Goal: Check status: Check status

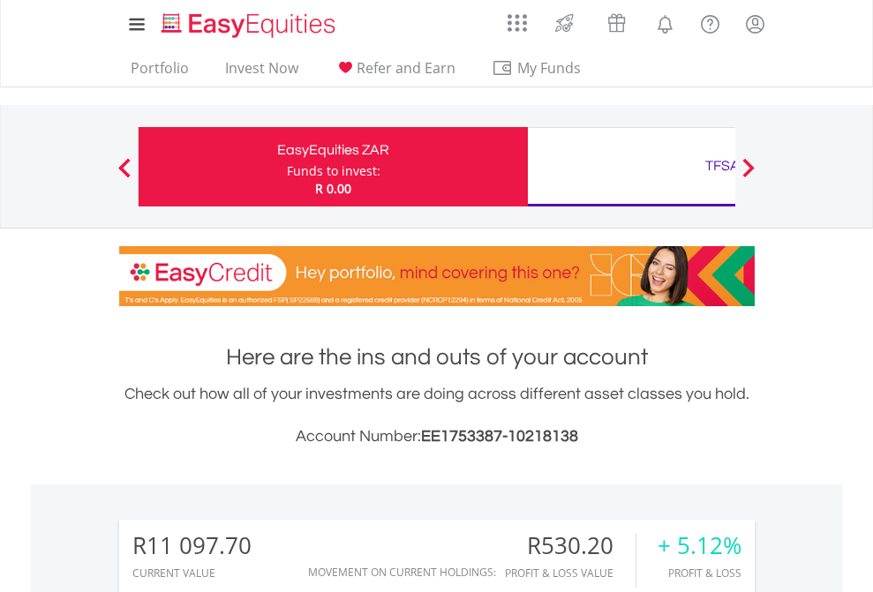
scroll to position [169, 277]
click at [287, 167] on div "Funds to invest:" at bounding box center [334, 171] width 94 height 18
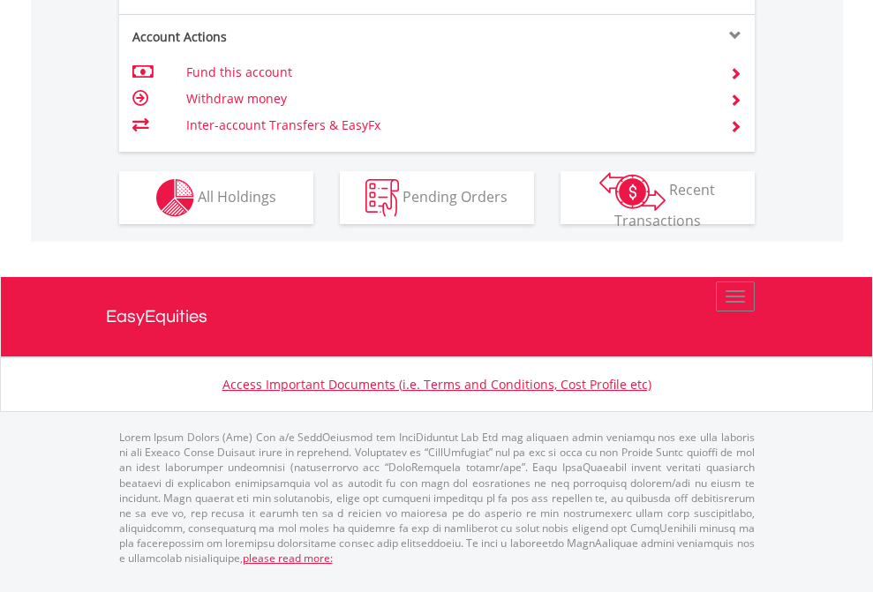
scroll to position [1797, 0]
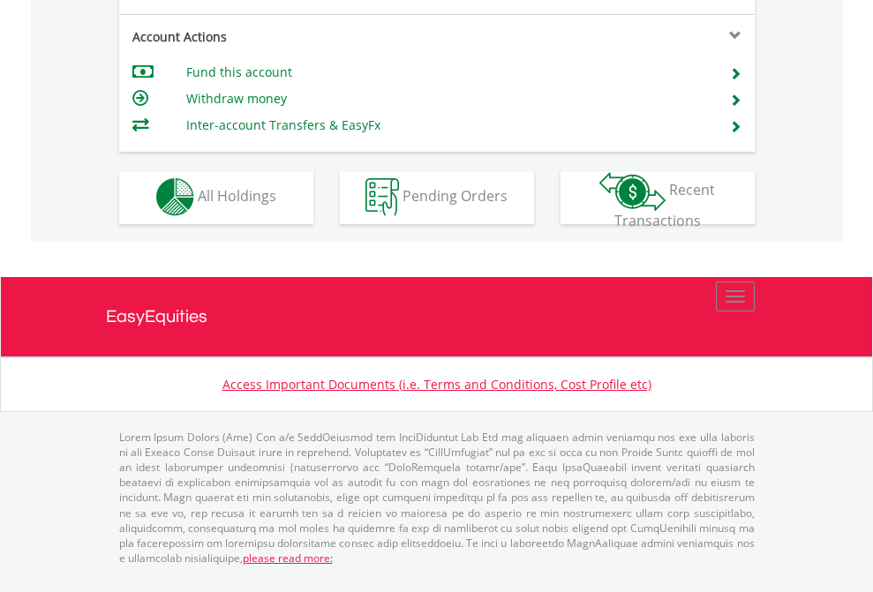
scroll to position [1650, 0]
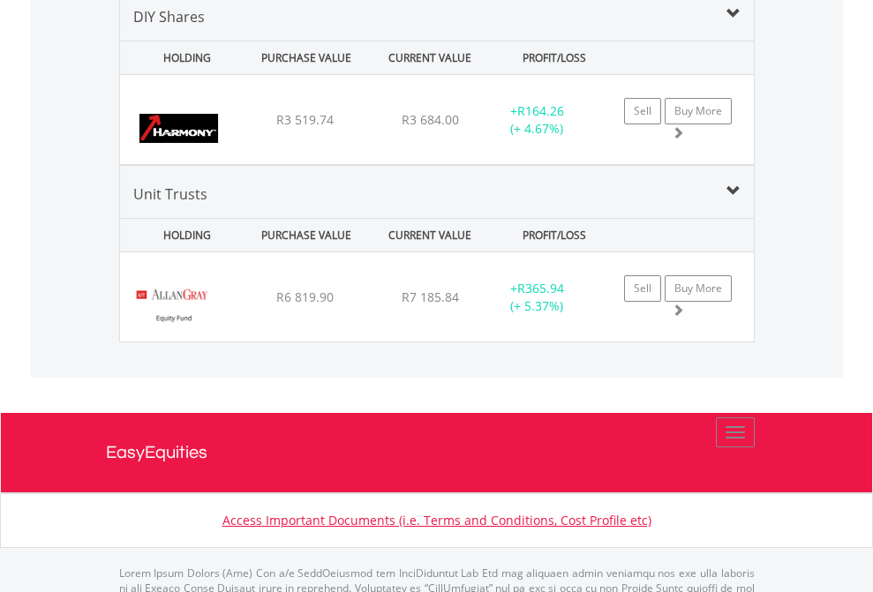
scroll to position [1705, 0]
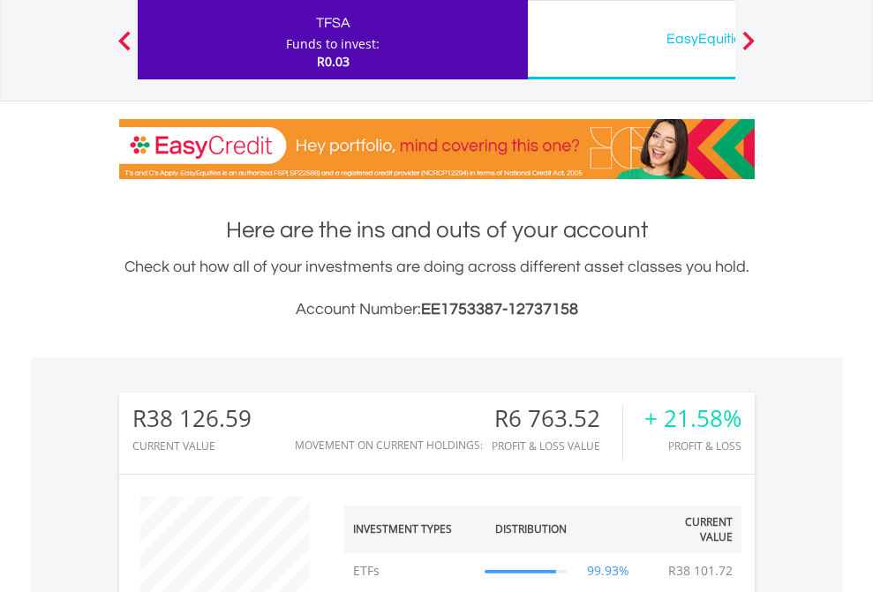
scroll to position [169, 277]
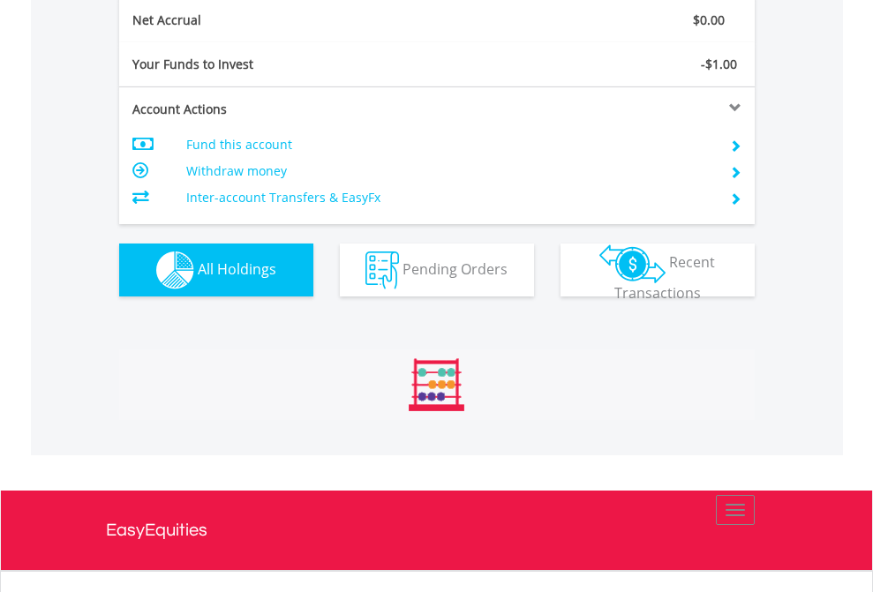
scroll to position [169, 277]
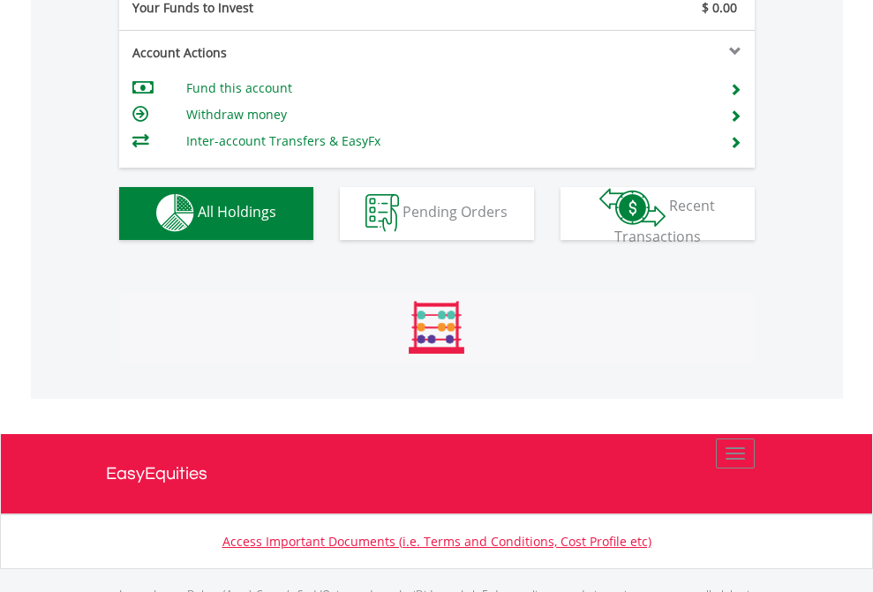
scroll to position [1747, 0]
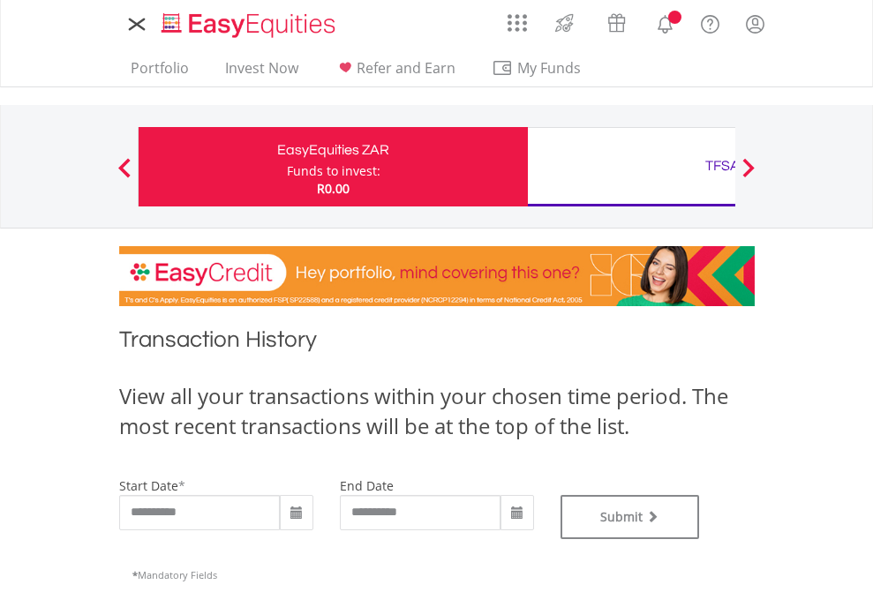
type input "**********"
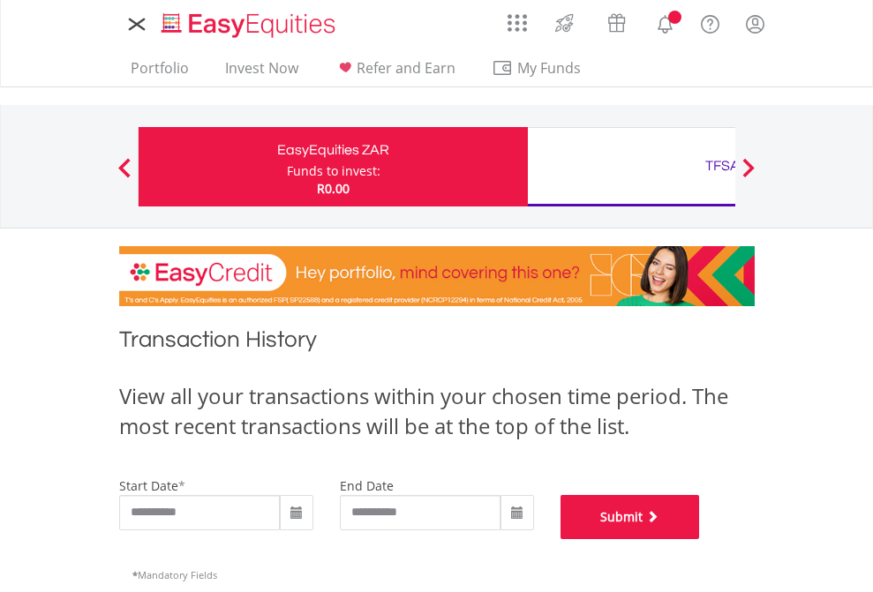
click at [700, 539] on button "Submit" at bounding box center [629, 517] width 139 height 44
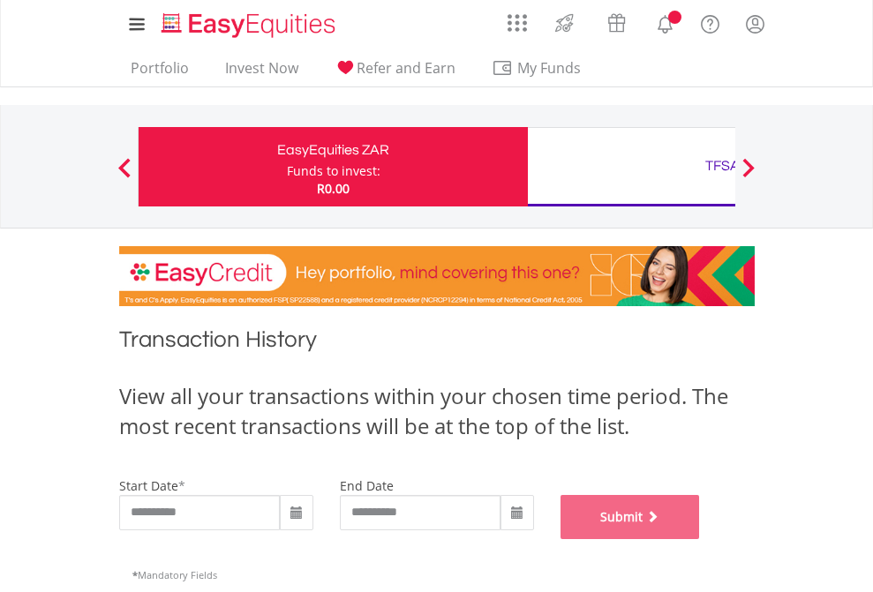
scroll to position [716, 0]
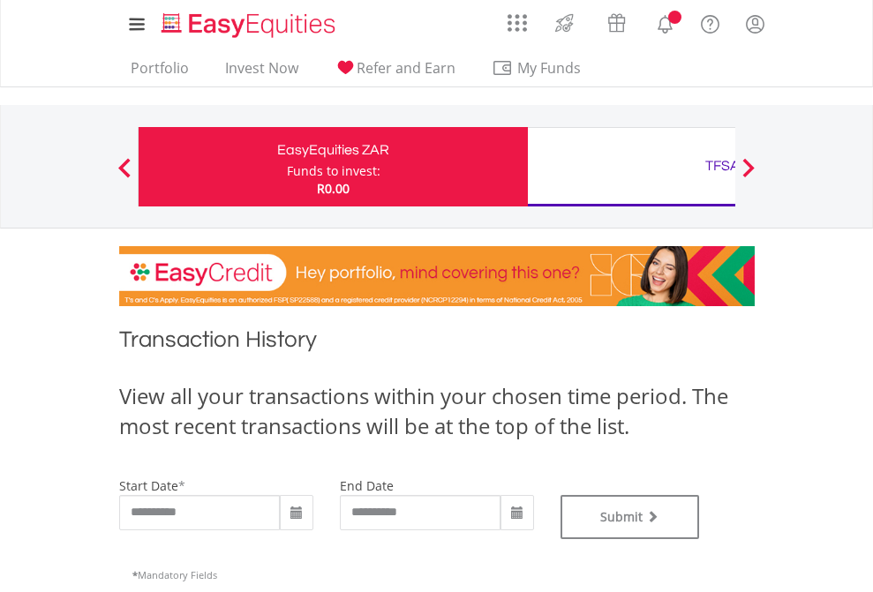
click at [631, 167] on div "TFSA" at bounding box center [722, 166] width 368 height 25
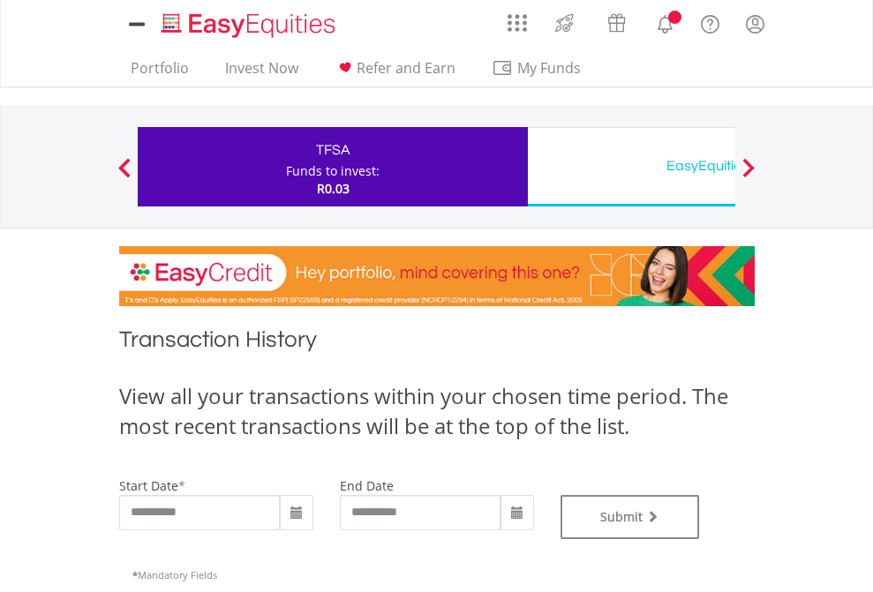
type input "**********"
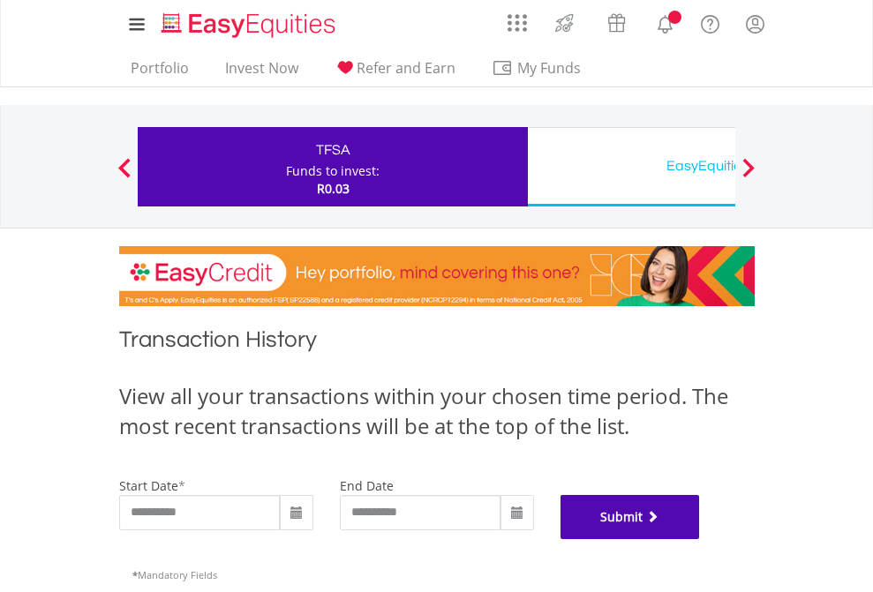
click at [700, 539] on button "Submit" at bounding box center [629, 517] width 139 height 44
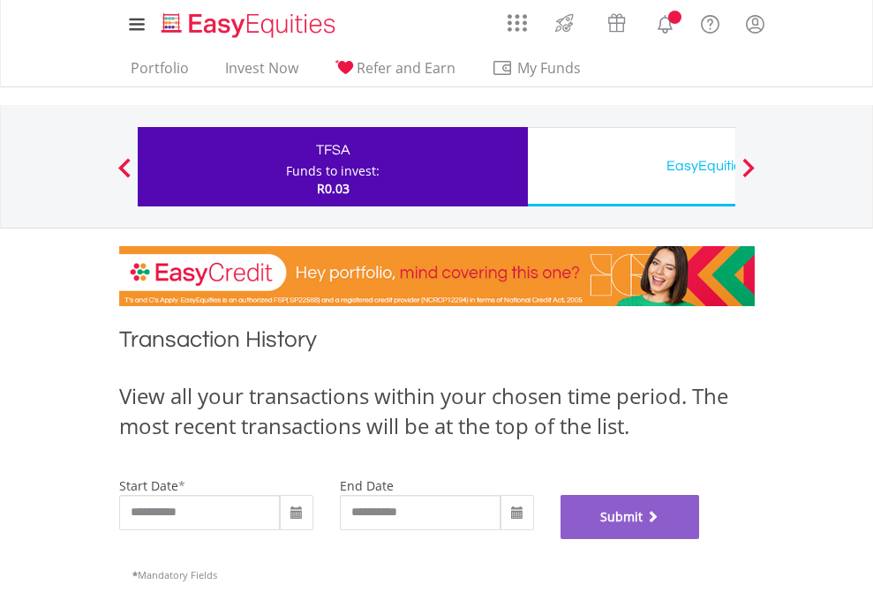
scroll to position [716, 0]
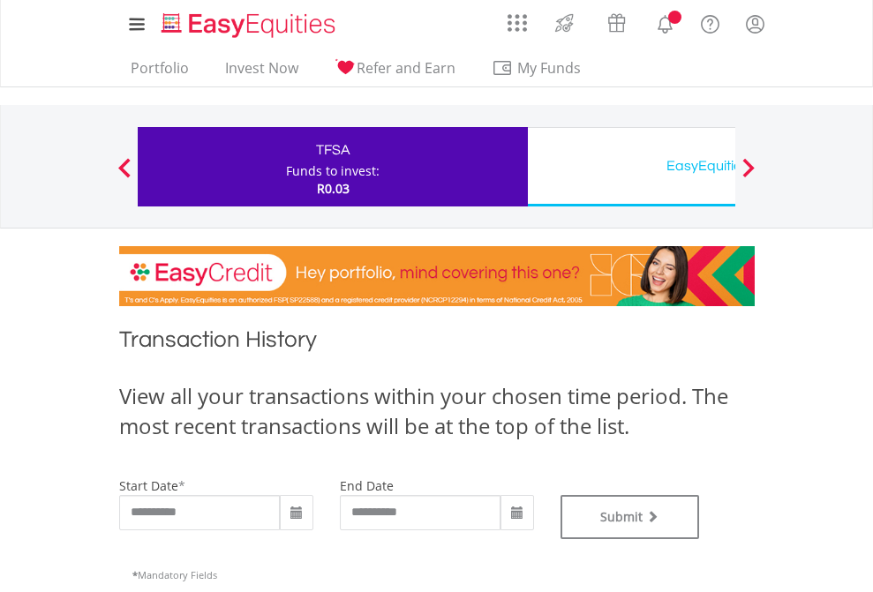
click at [631, 167] on div "EasyEquities USD" at bounding box center [722, 166] width 368 height 25
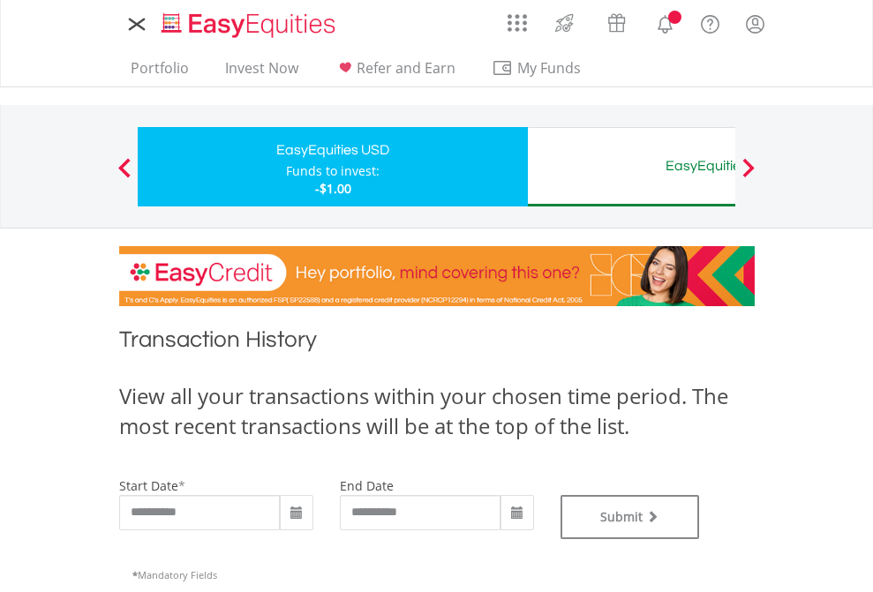
type input "**********"
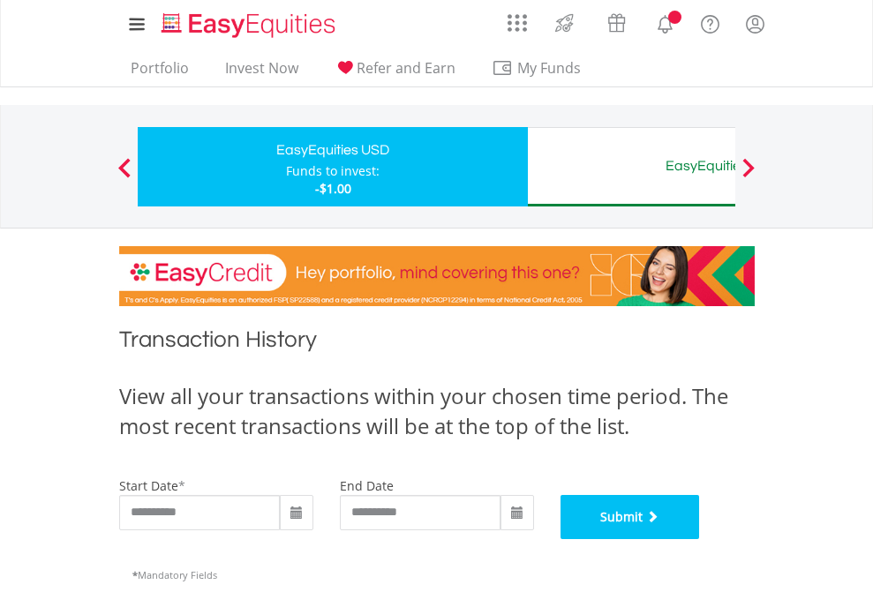
click at [700, 539] on button "Submit" at bounding box center [629, 517] width 139 height 44
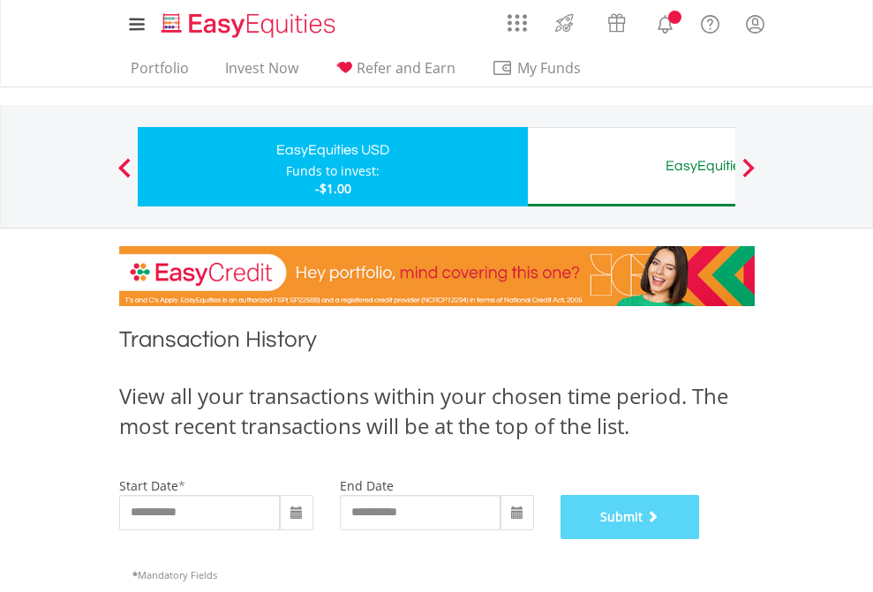
scroll to position [716, 0]
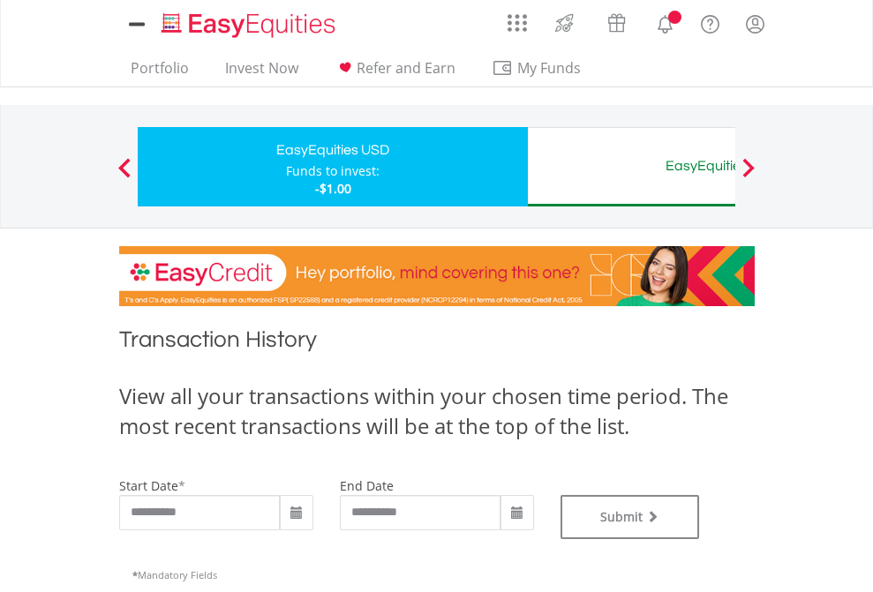
click at [631, 167] on div "EasyEquities AUD" at bounding box center [722, 166] width 368 height 25
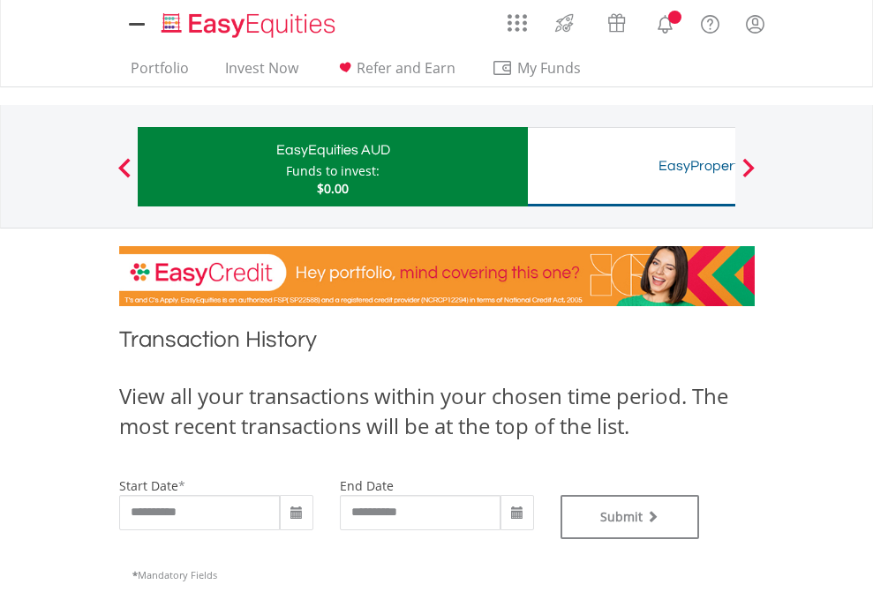
type input "**********"
